Goal: Entertainment & Leisure: Browse casually

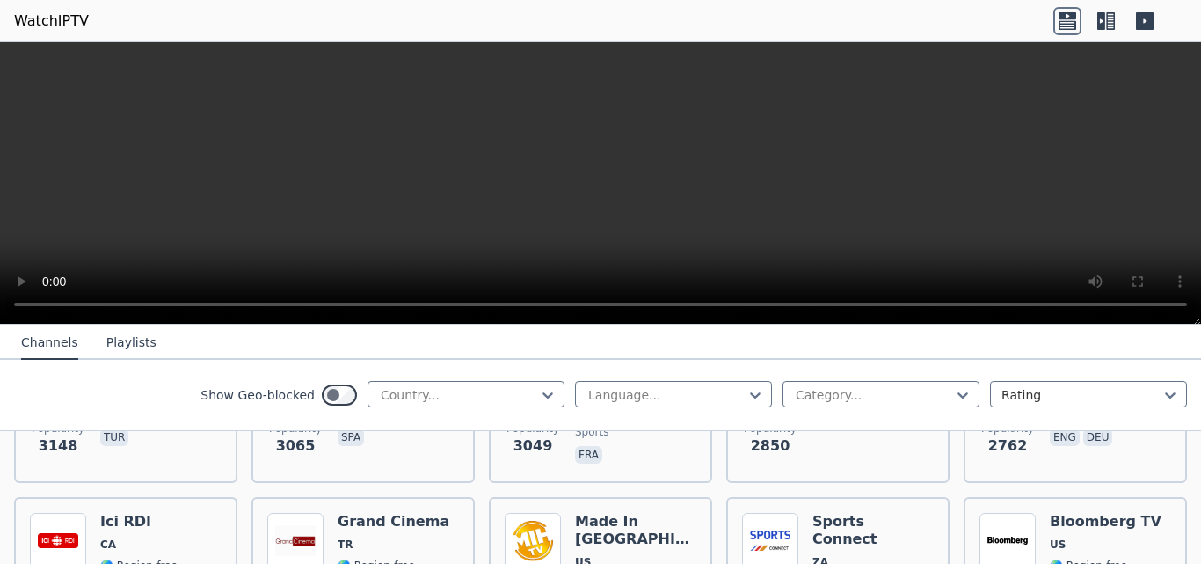
scroll to position [702, 0]
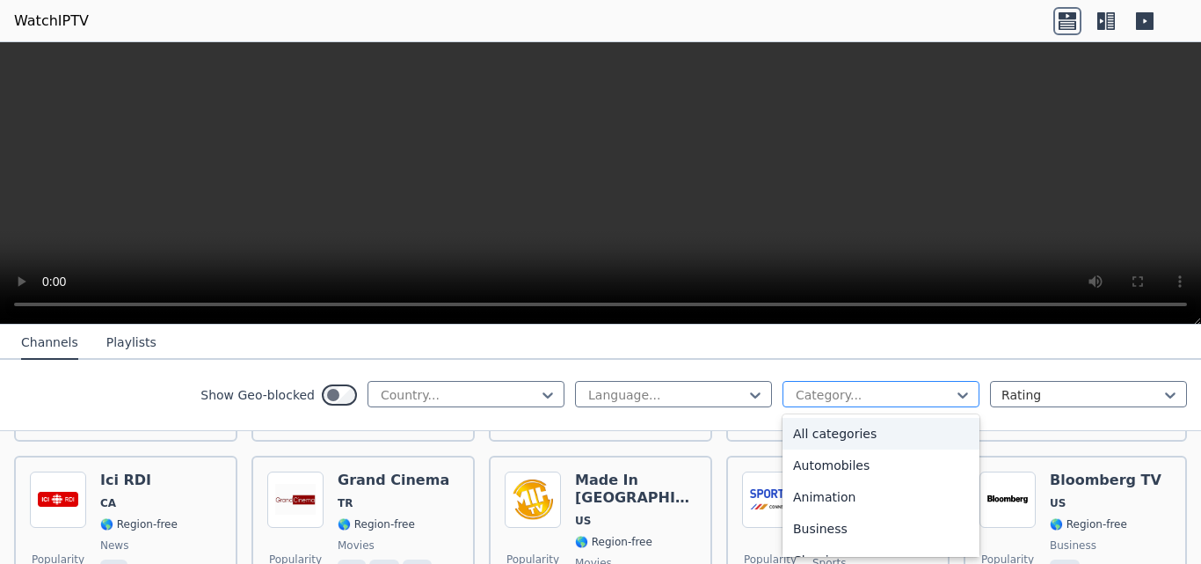
click at [873, 391] on div at bounding box center [874, 395] width 160 height 18
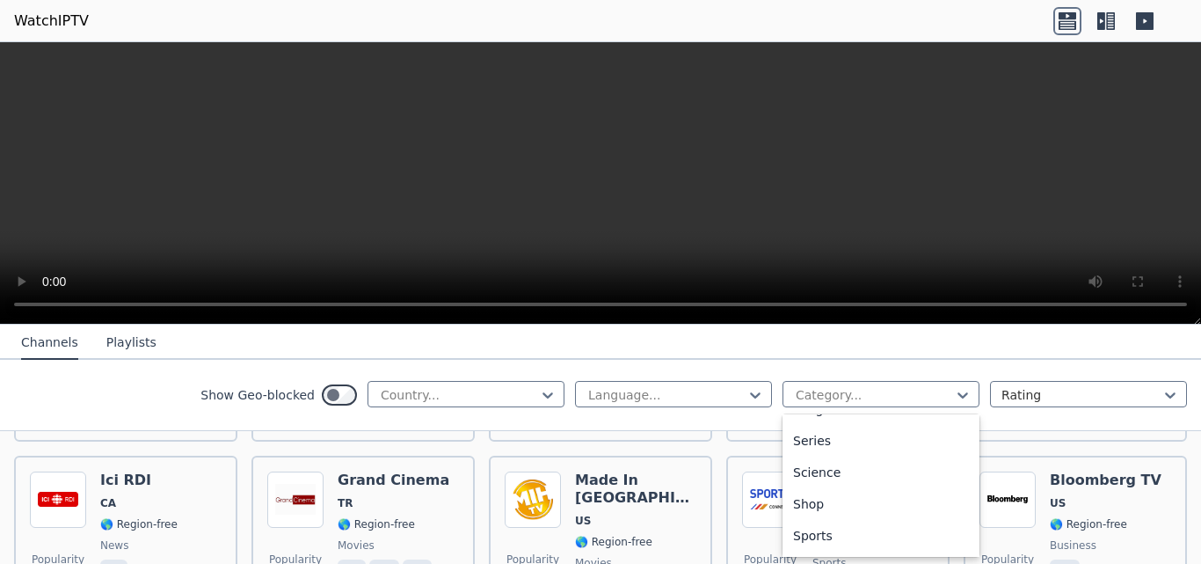
scroll to position [665, 0]
click at [814, 532] on div "Sports" at bounding box center [880, 529] width 197 height 32
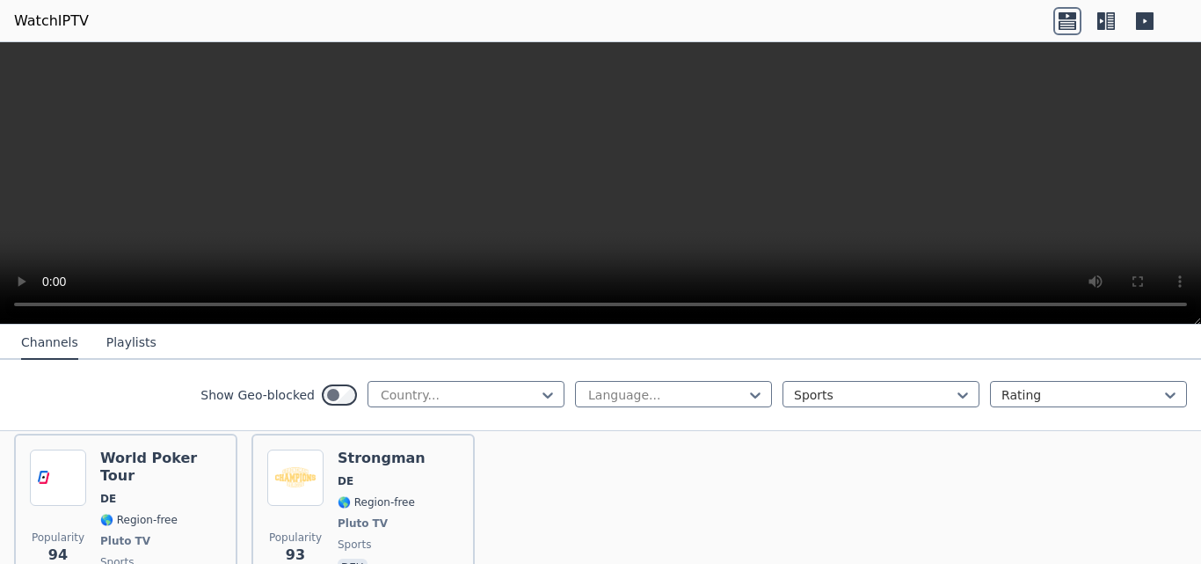
scroll to position [4120, 0]
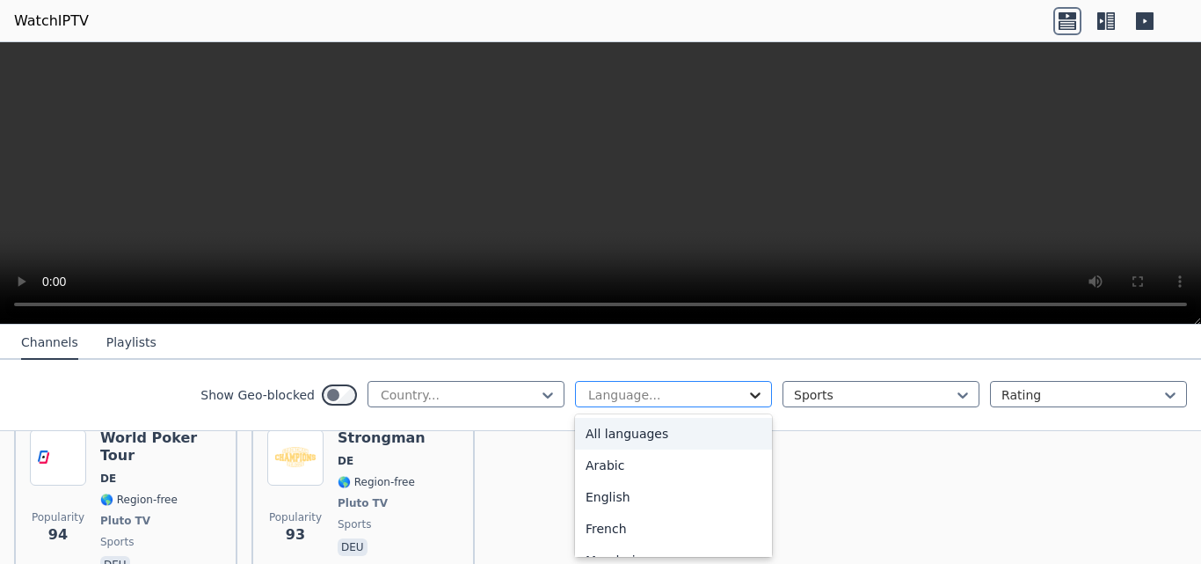
click at [746, 391] on icon at bounding box center [755, 395] width 18 height 18
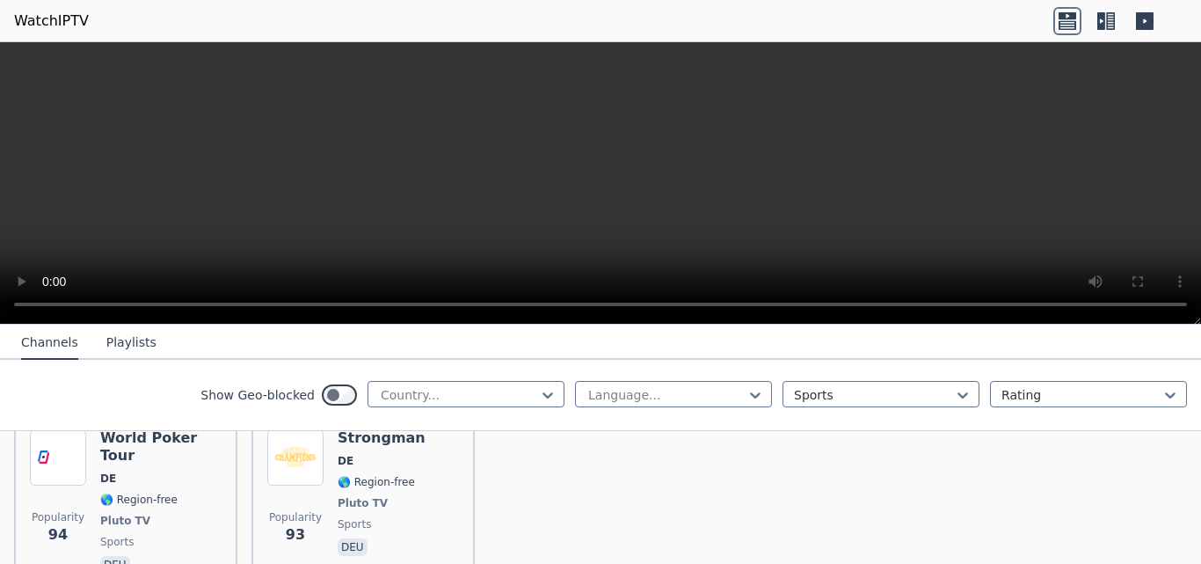
drag, startPoint x: 746, startPoint y: 391, endPoint x: 717, endPoint y: 413, distance: 36.4
click at [717, 413] on div "Show Geo-blocked Country... Language... Sports Rating" at bounding box center [600, 395] width 1201 height 71
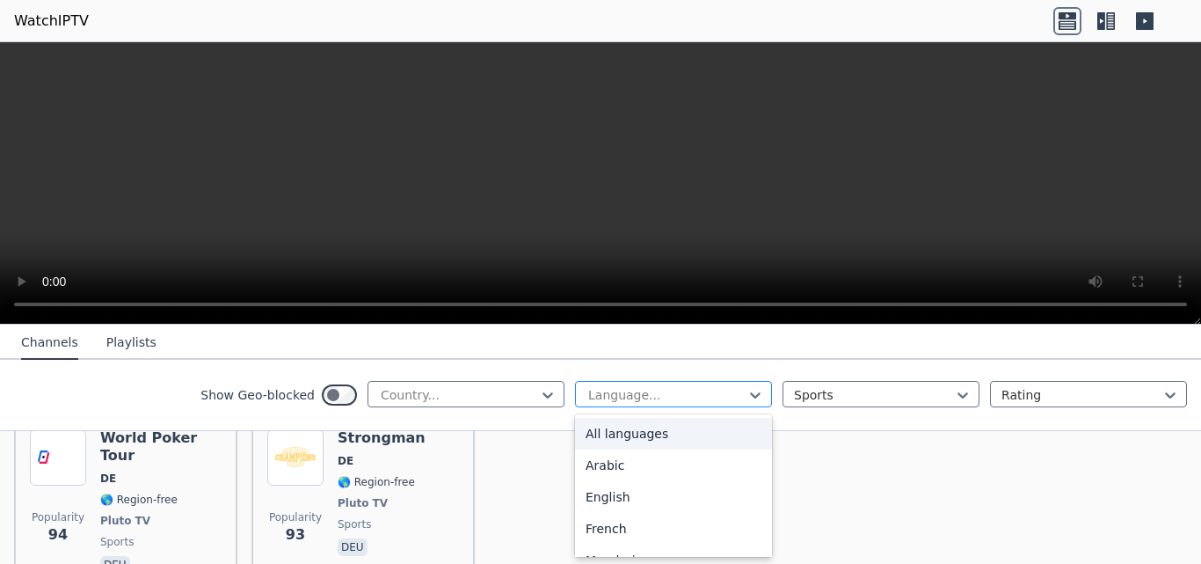
click at [702, 396] on div at bounding box center [666, 395] width 160 height 18
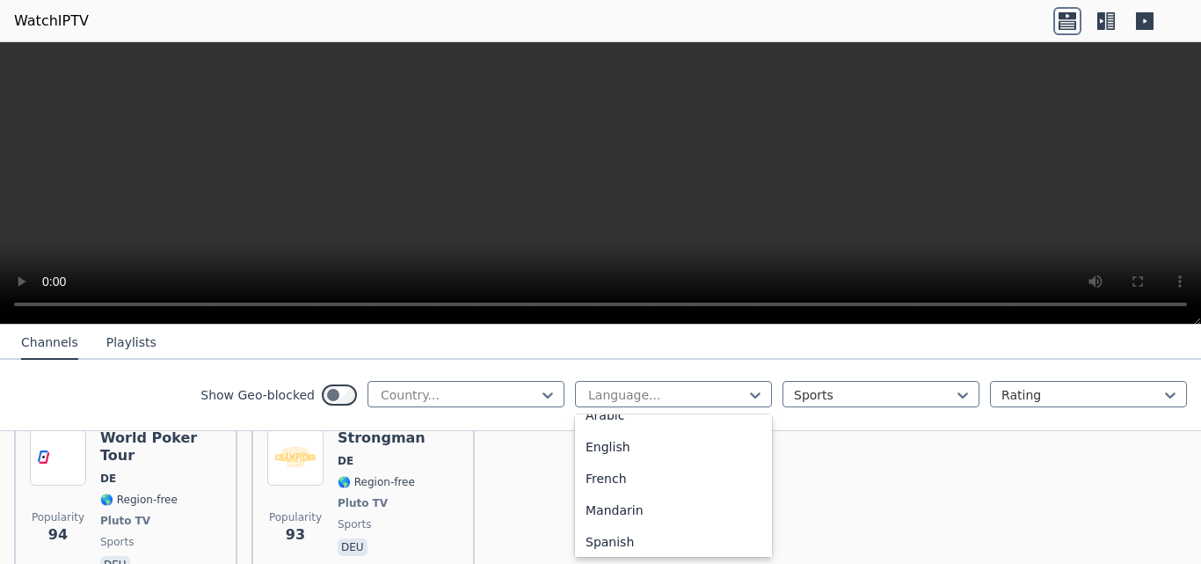
scroll to position [45, 0]
click at [619, 453] on div "English" at bounding box center [673, 452] width 197 height 32
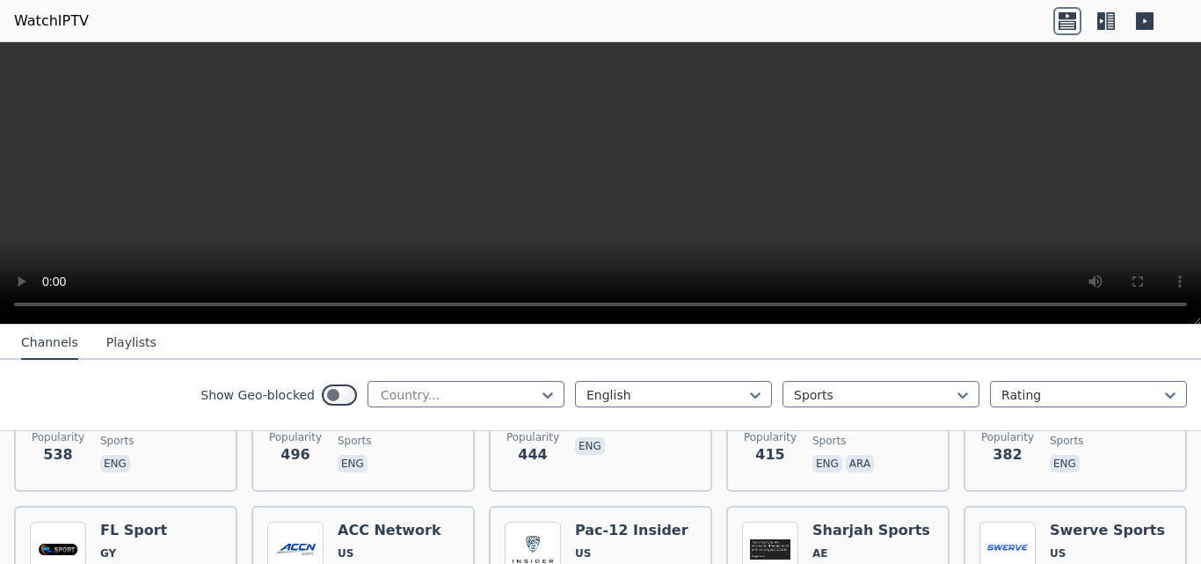
scroll to position [855, 0]
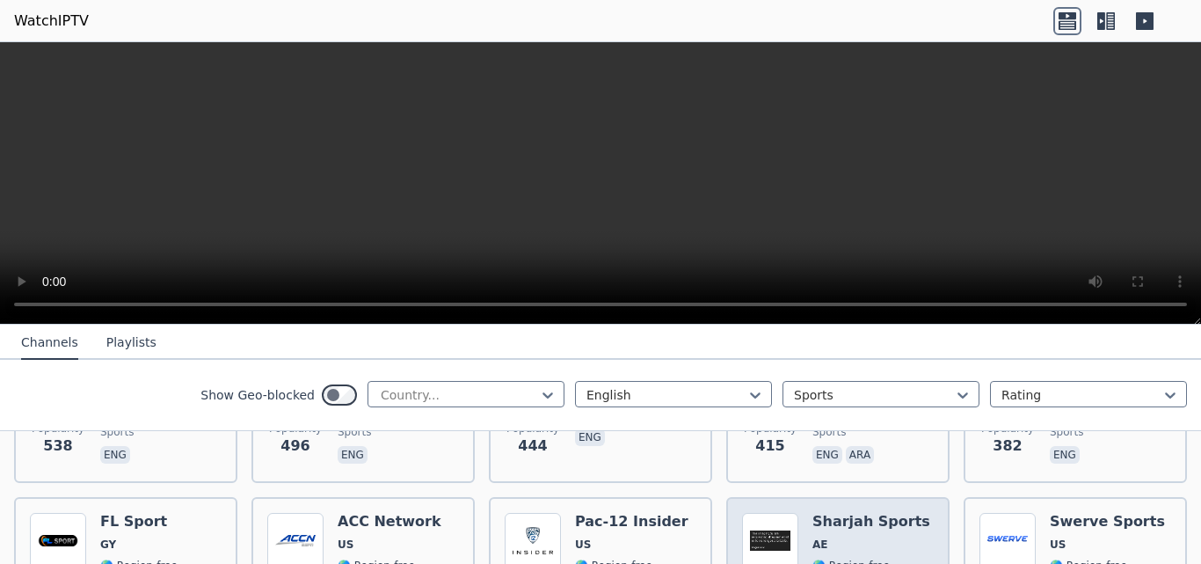
click at [769, 525] on img at bounding box center [770, 541] width 56 height 56
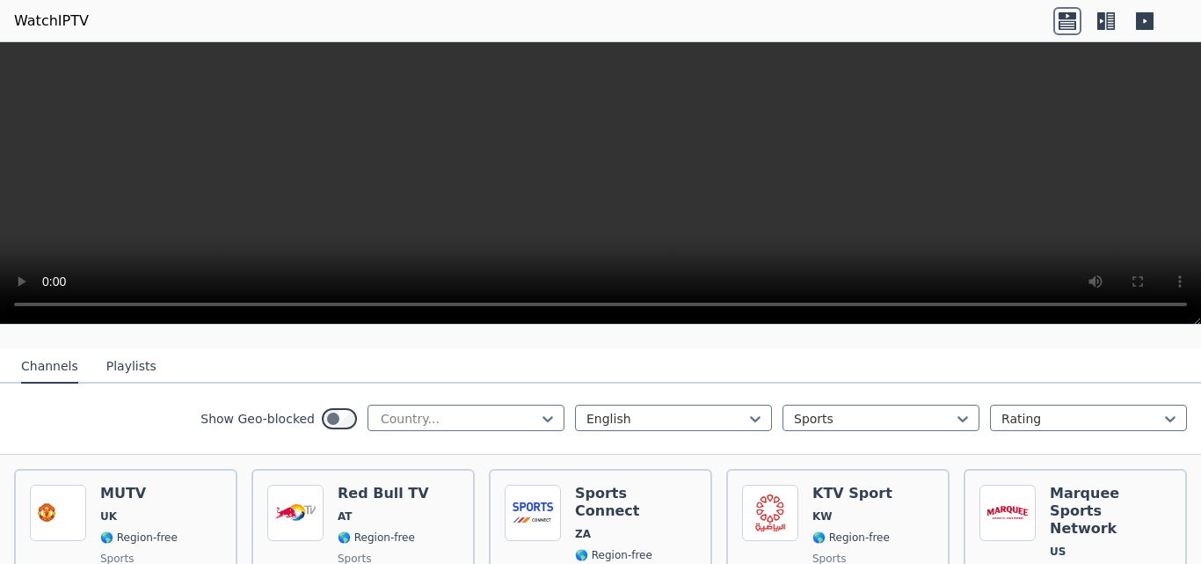
scroll to position [196, 0]
